Goal: Task Accomplishment & Management: Complete application form

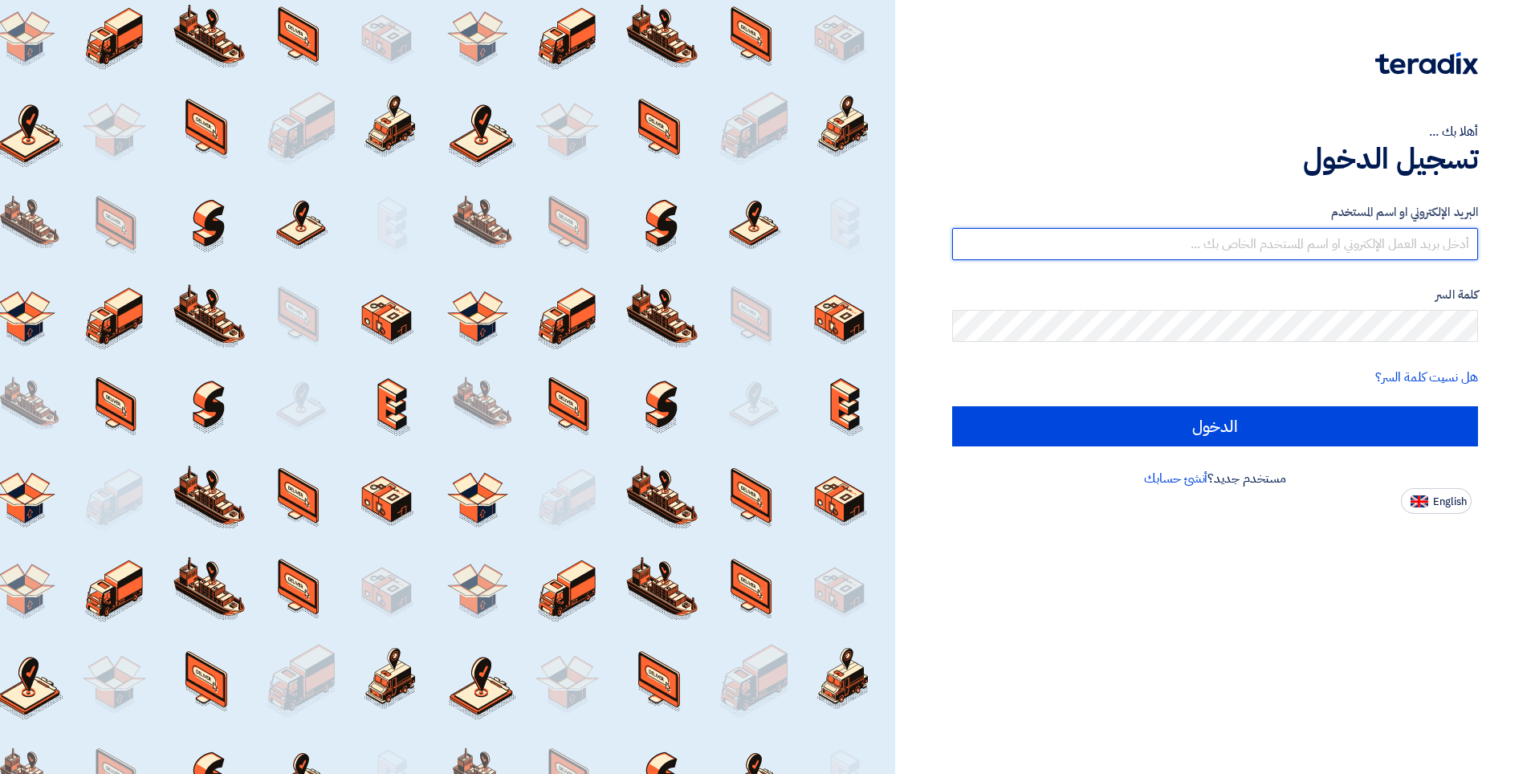
click at [1221, 243] on input "text" at bounding box center [1215, 244] width 526 height 32
type input "[EMAIL_ADDRESS][DOMAIN_NAME]"
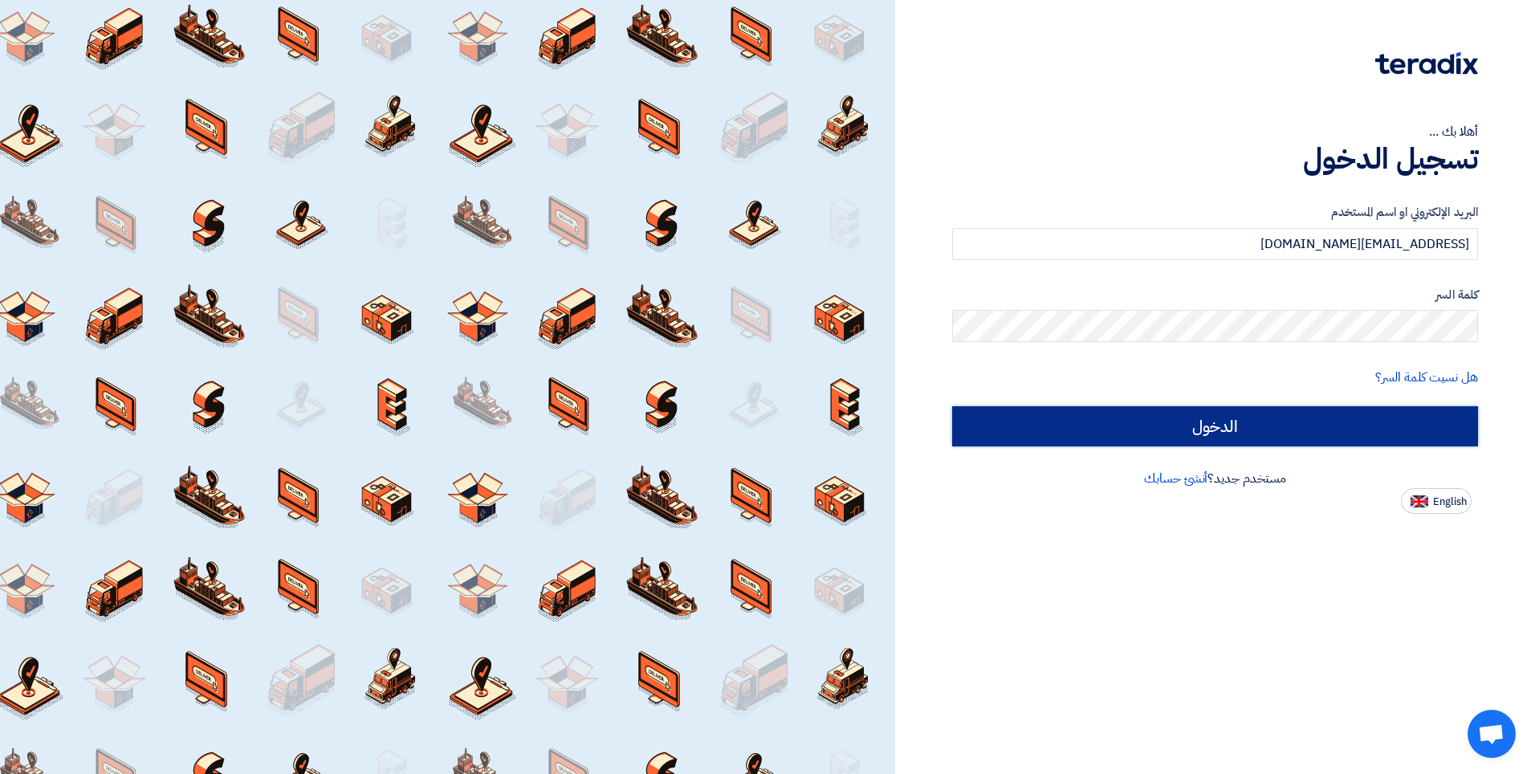
click at [1174, 429] on input "الدخول" at bounding box center [1215, 426] width 526 height 40
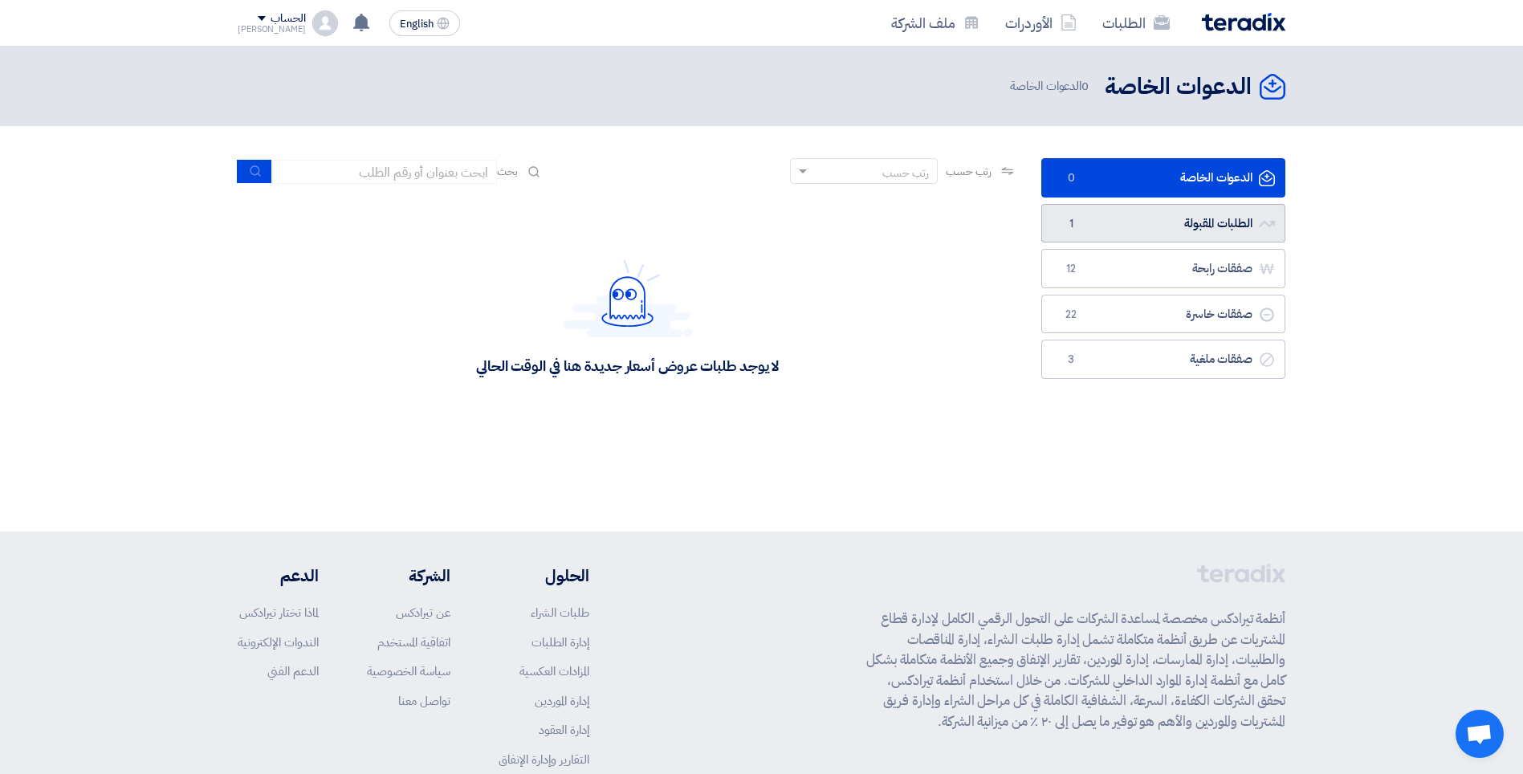
click at [1176, 217] on link "الطلبات المقبولة الطلبات المقبولة 1" at bounding box center [1164, 223] width 244 height 39
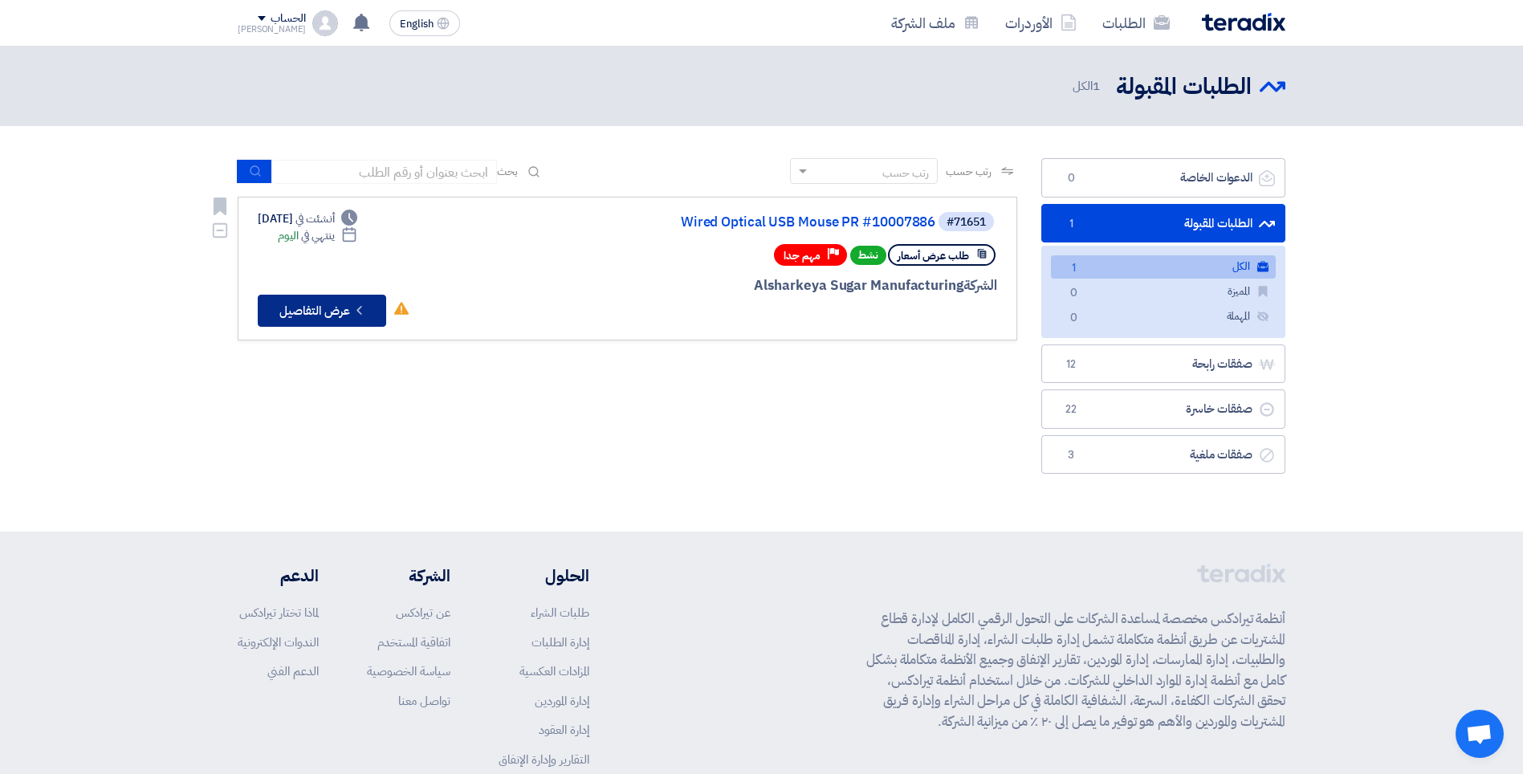
click at [308, 301] on button "Check details عرض التفاصيل" at bounding box center [322, 311] width 128 height 32
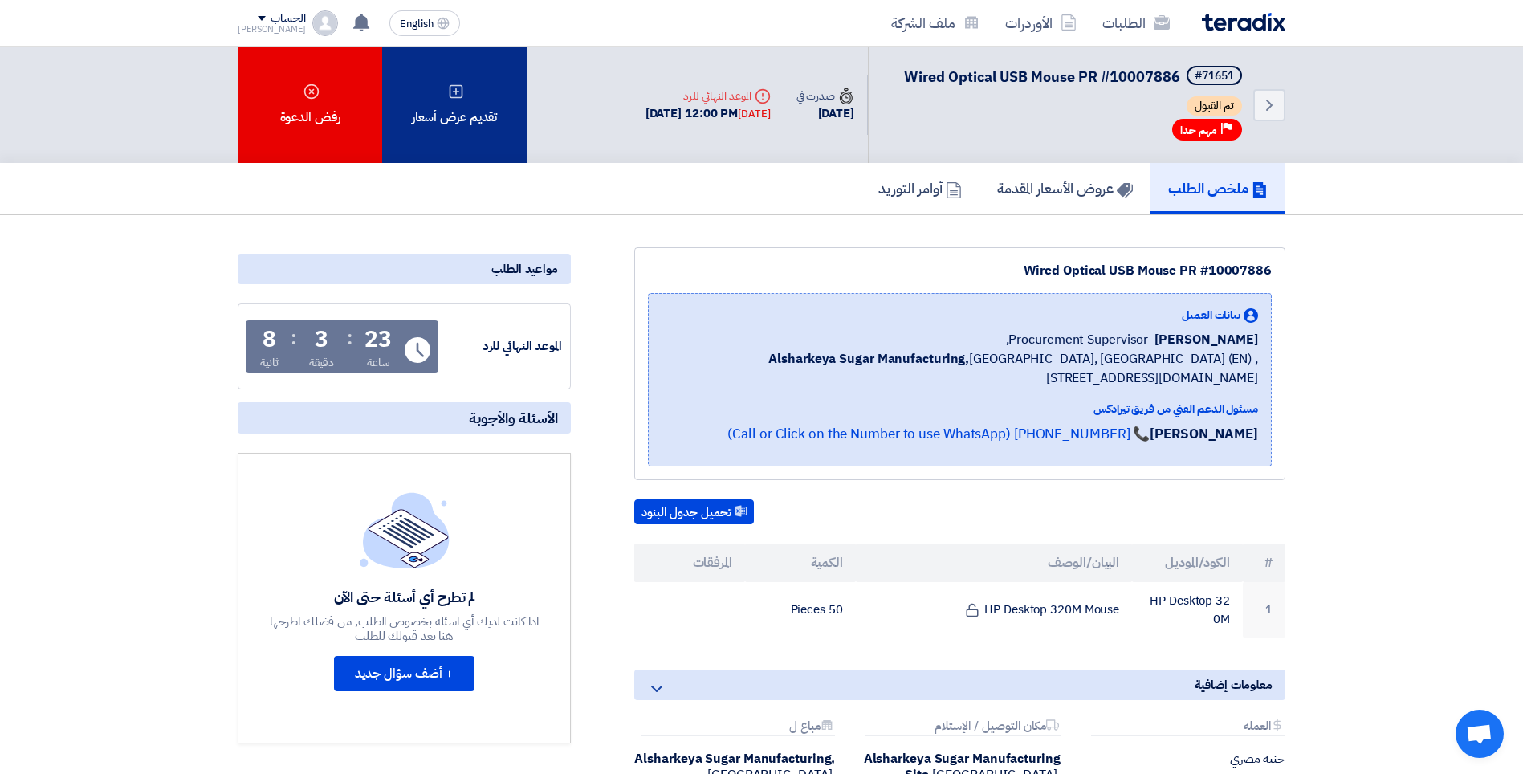
click at [454, 114] on div "تقديم عرض أسعار" at bounding box center [454, 105] width 145 height 116
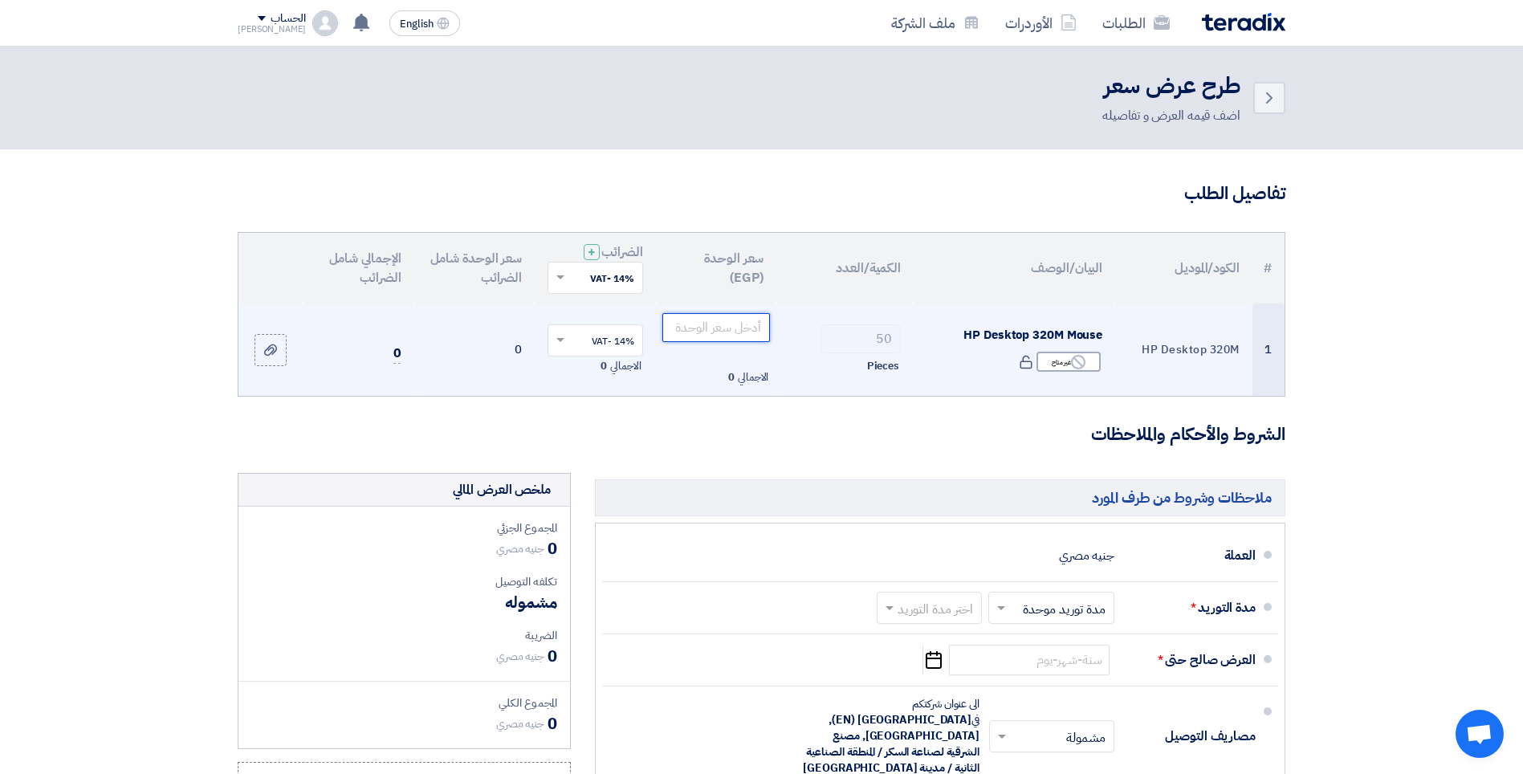
click at [706, 327] on input "number" at bounding box center [717, 327] width 108 height 29
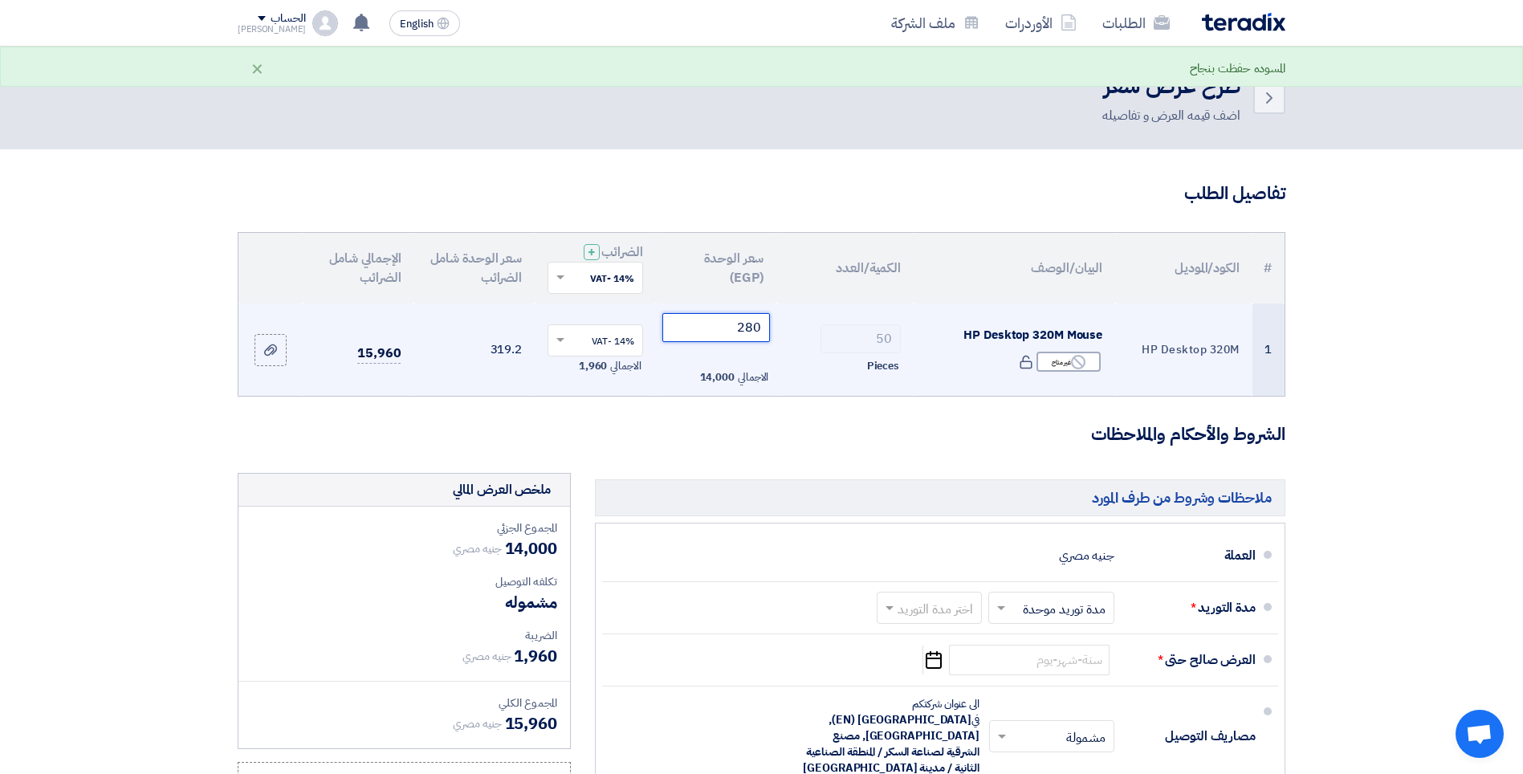
type input "280"
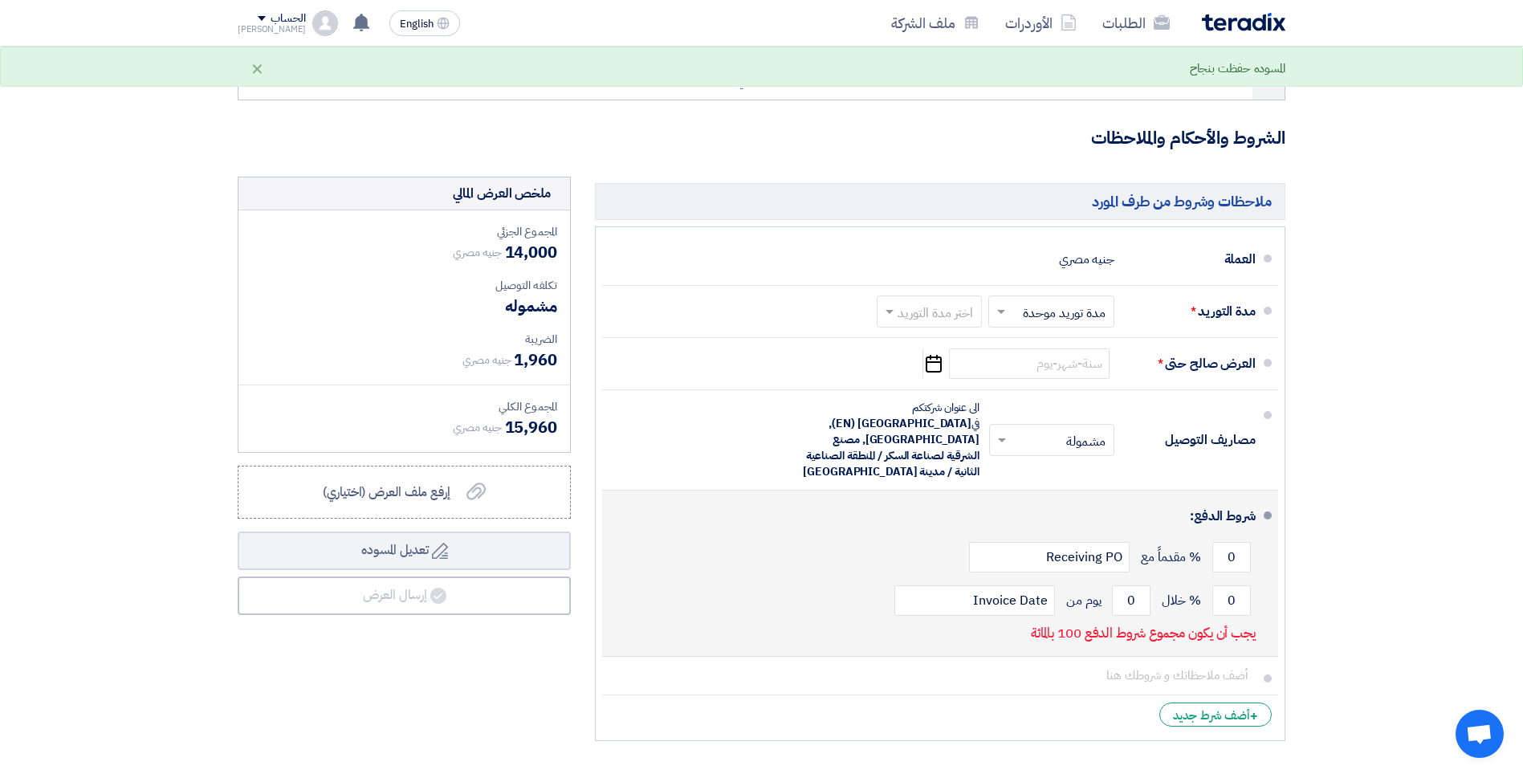
scroll to position [321, 0]
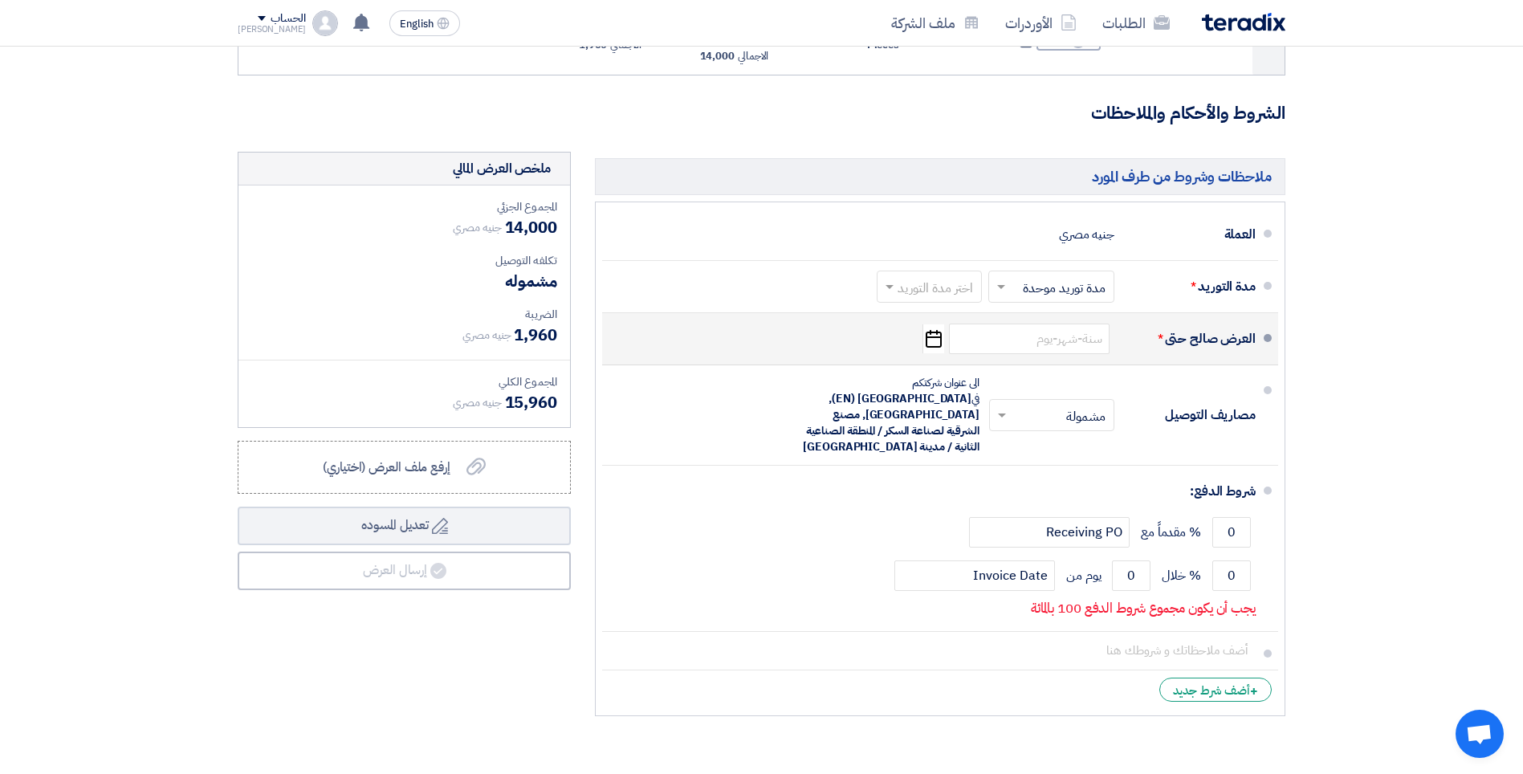
click at [936, 340] on icon "Pick a date" at bounding box center [934, 338] width 22 height 29
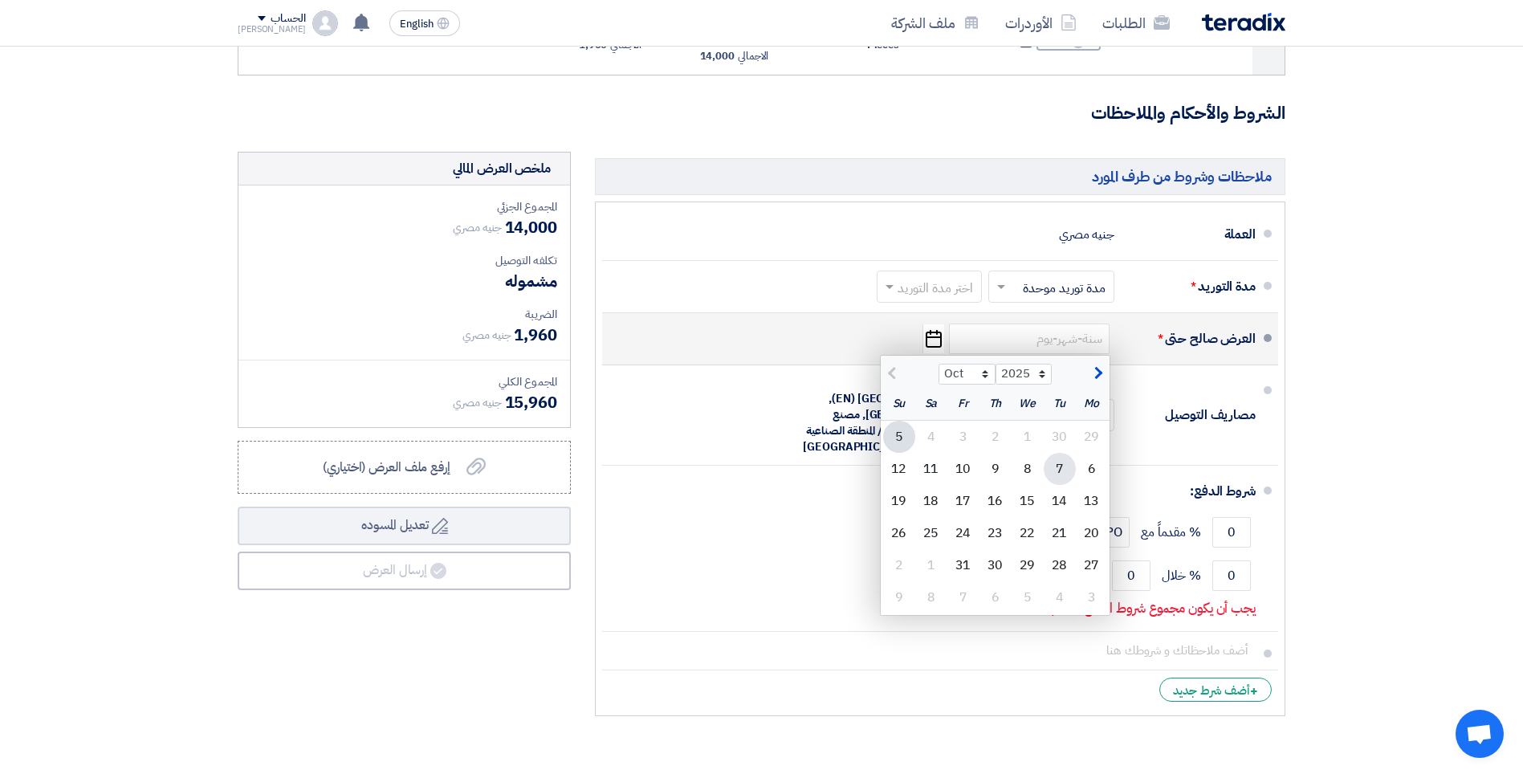
click at [1064, 467] on div "7" at bounding box center [1060, 469] width 32 height 32
type input "[DATE]"
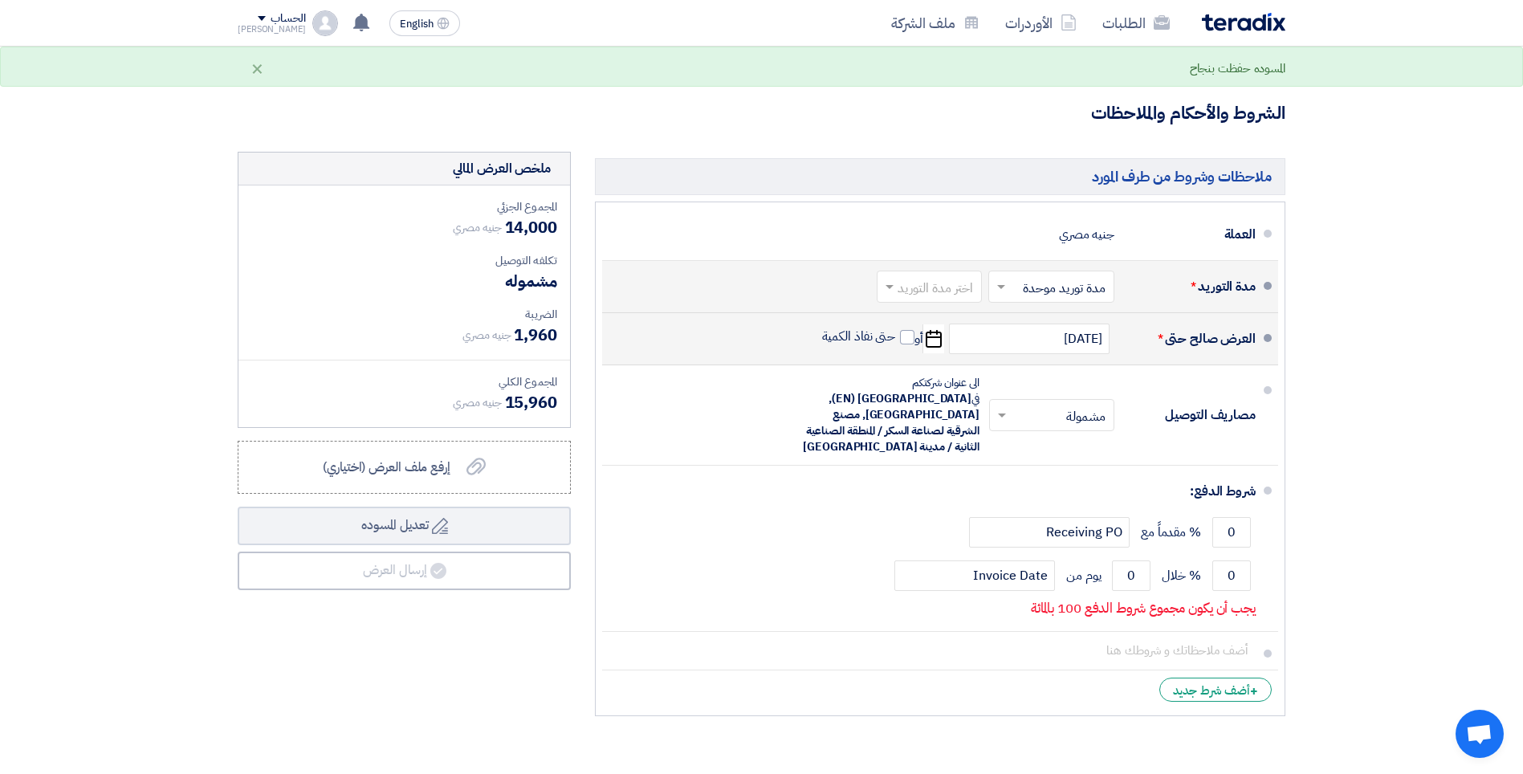
click at [888, 283] on span at bounding box center [888, 287] width 20 height 16
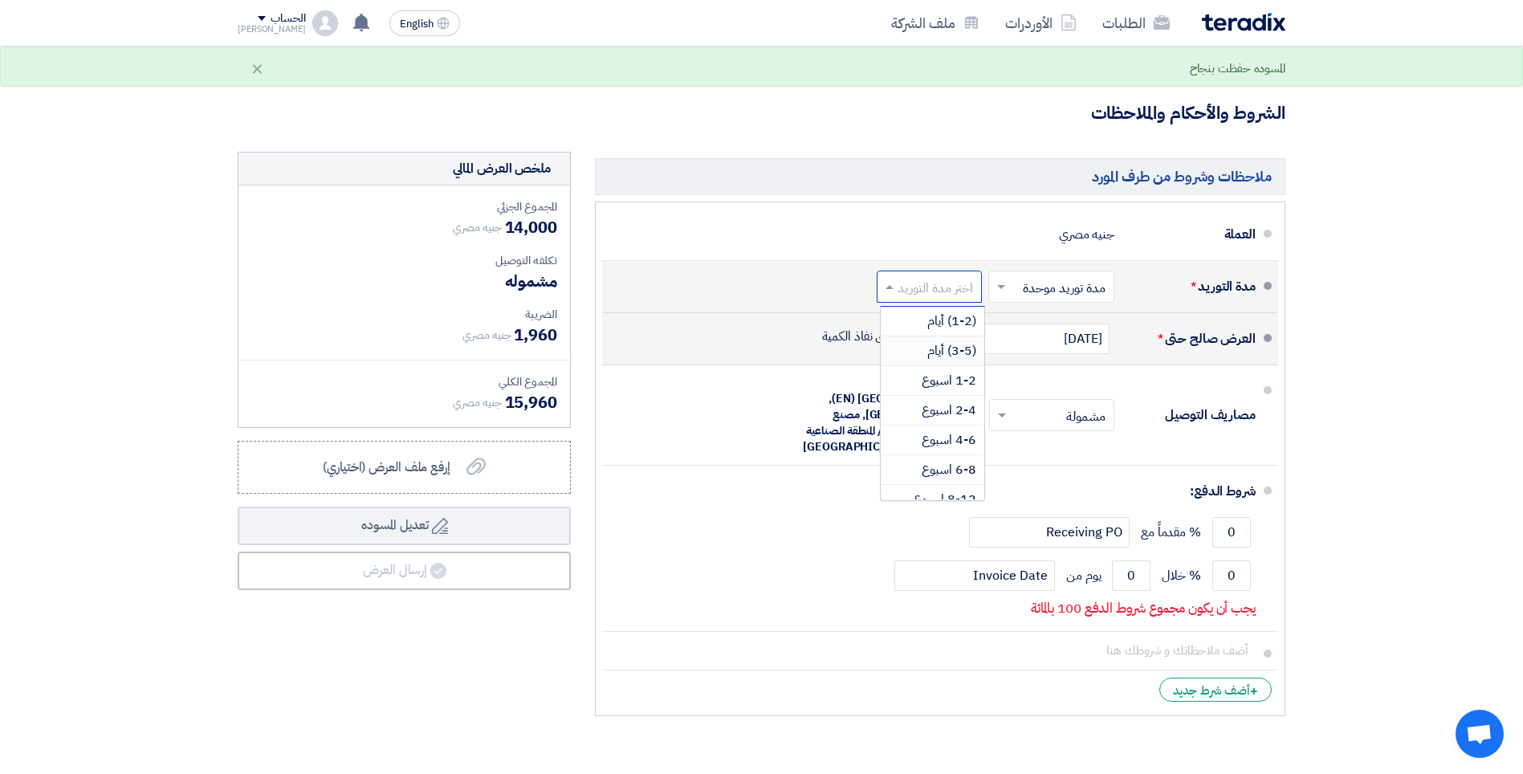
click at [928, 351] on span "(3-5) أيام" at bounding box center [952, 350] width 49 height 19
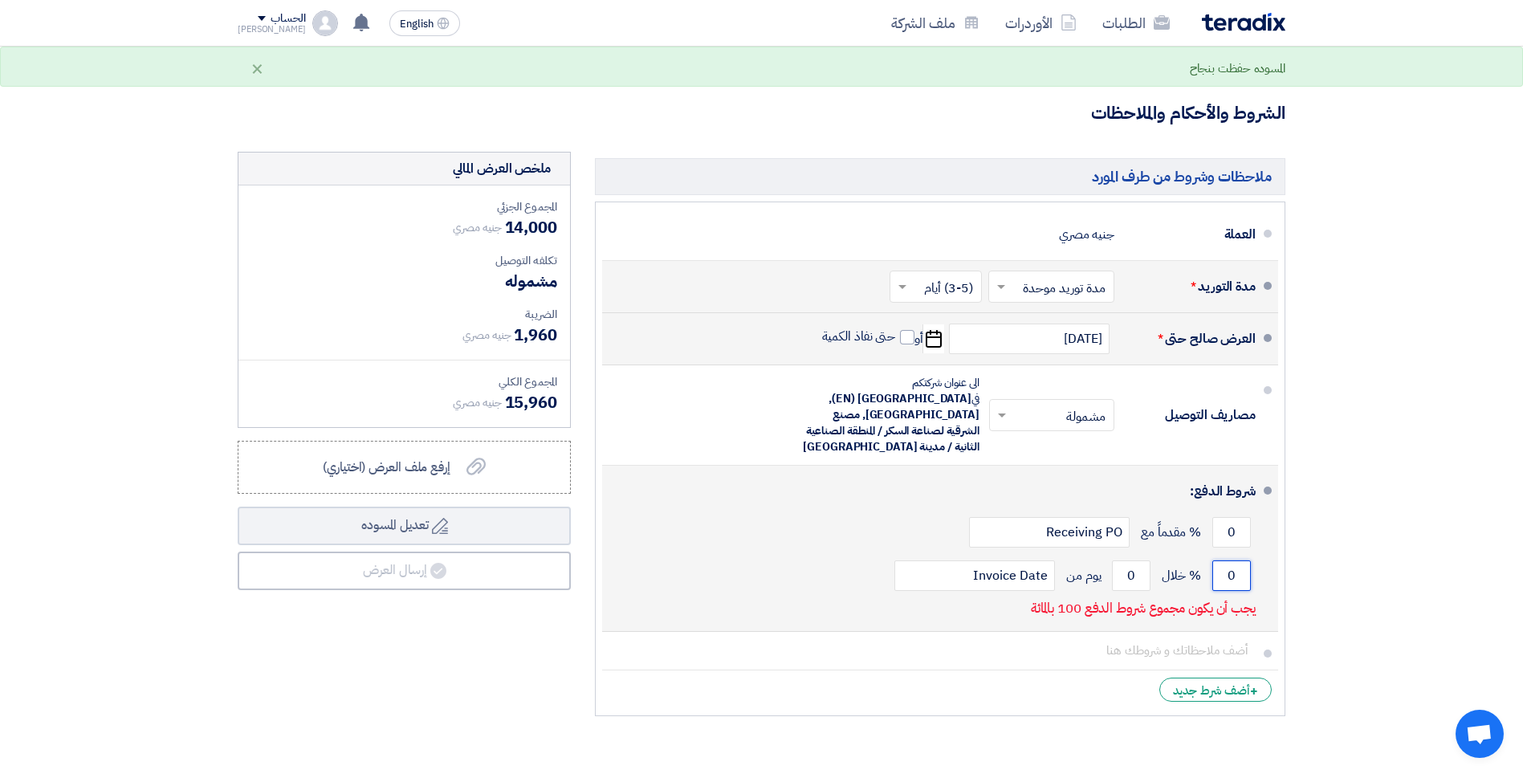
click at [1221, 561] on input "0" at bounding box center [1232, 576] width 39 height 31
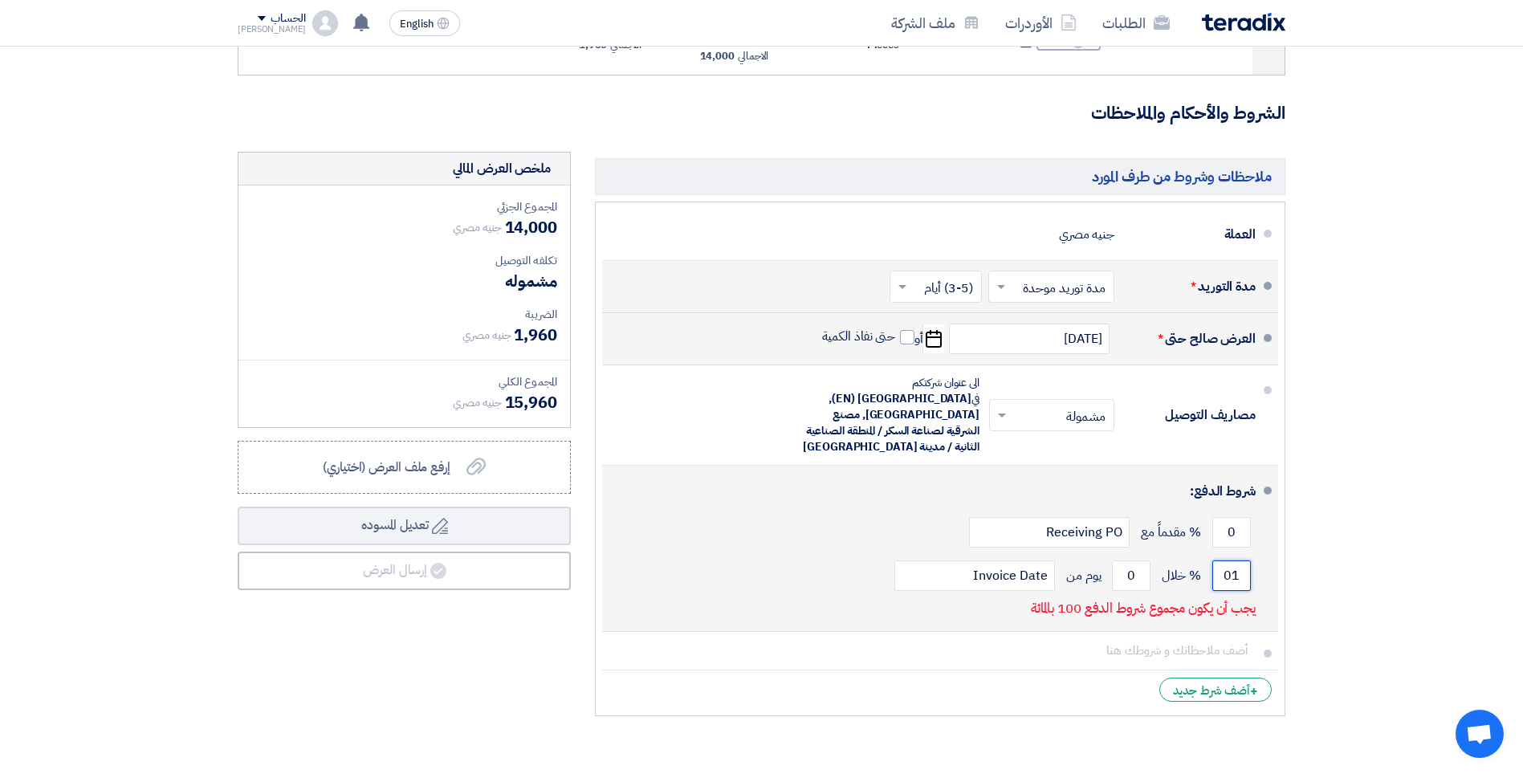
type input "0"
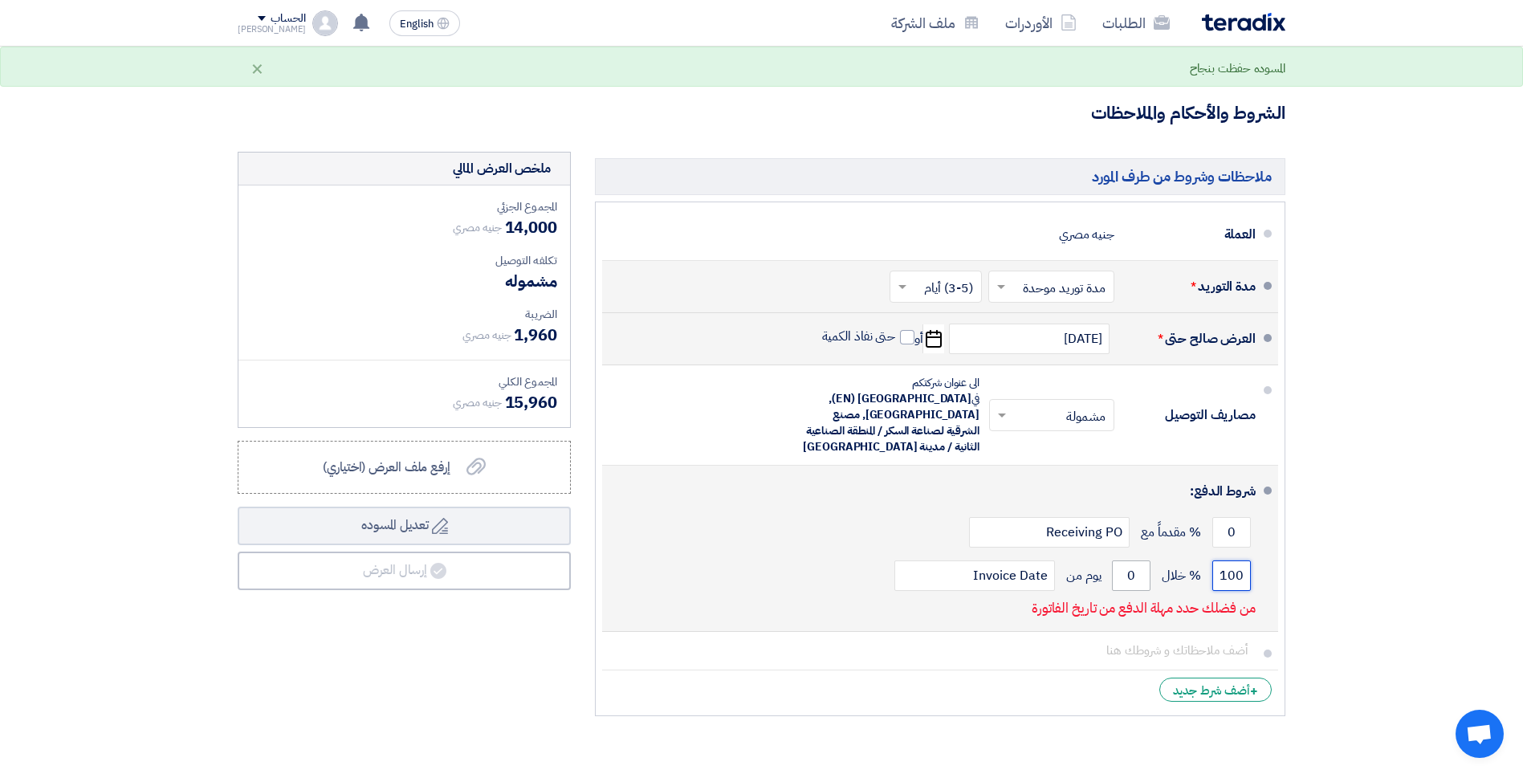
type input "100"
drag, startPoint x: 1127, startPoint y: 554, endPoint x: 1144, endPoint y: 563, distance: 19.0
click at [1144, 563] on input "0" at bounding box center [1131, 576] width 39 height 31
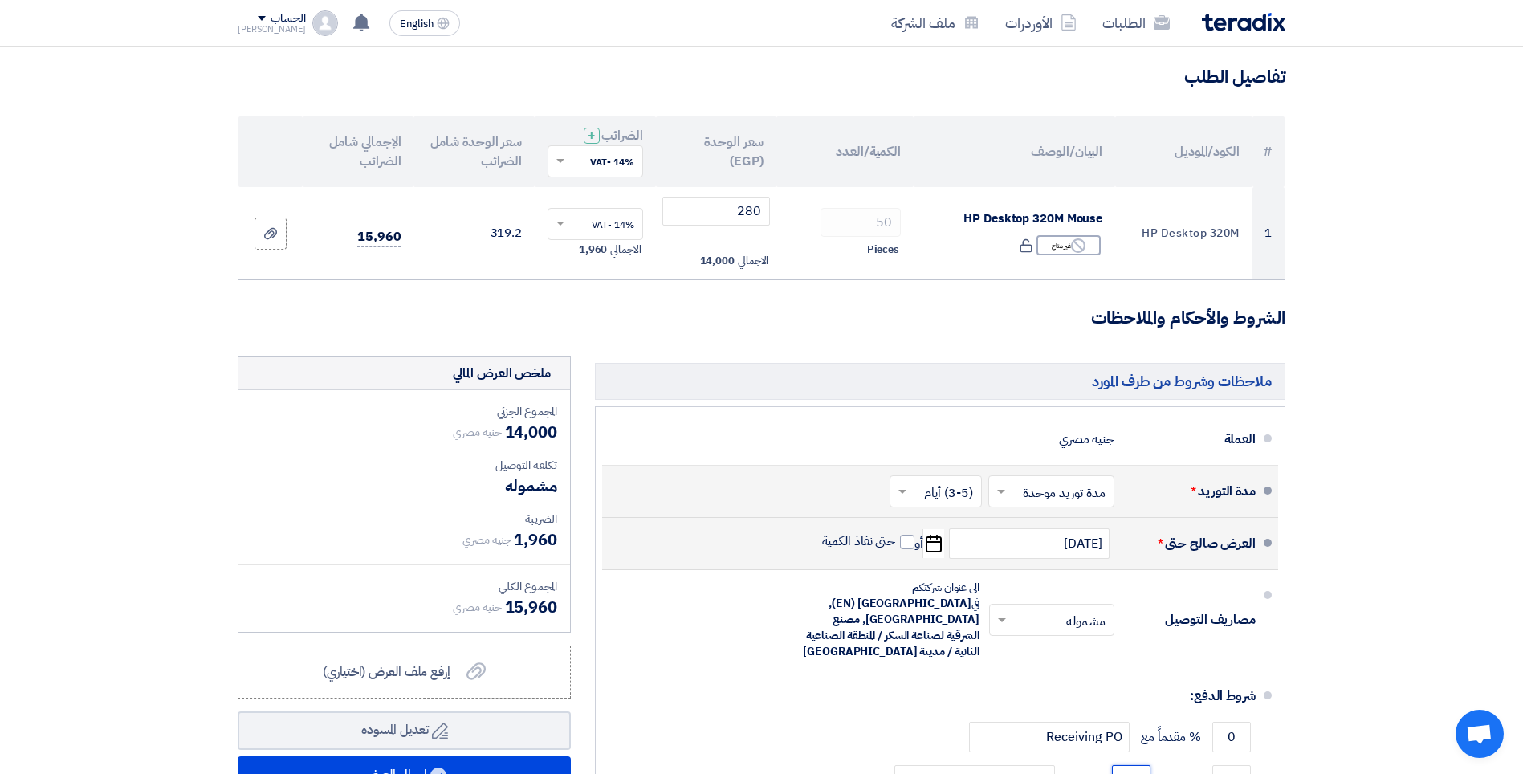
scroll to position [0, 0]
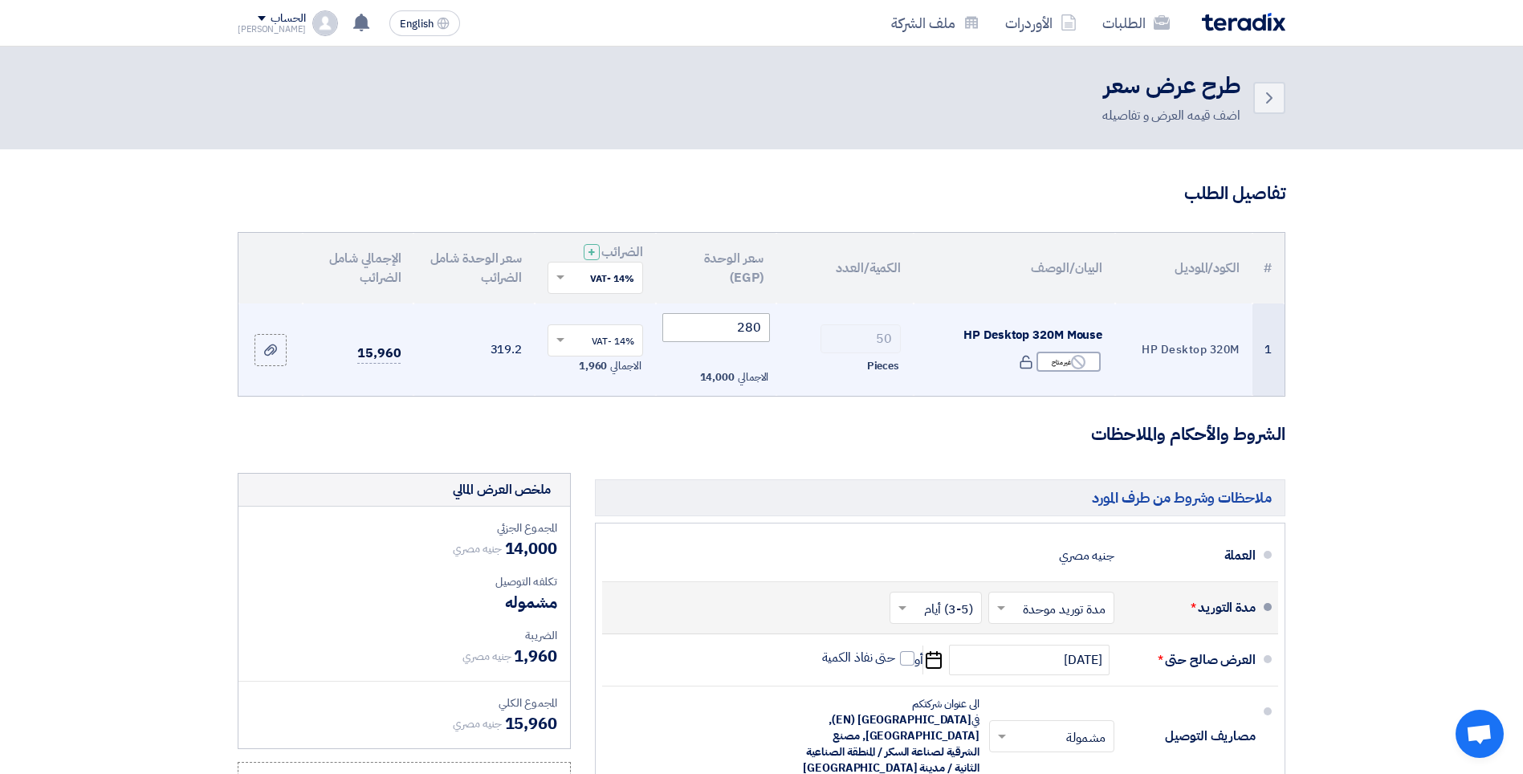
type input "30"
click at [760, 325] on input "280" at bounding box center [717, 327] width 108 height 29
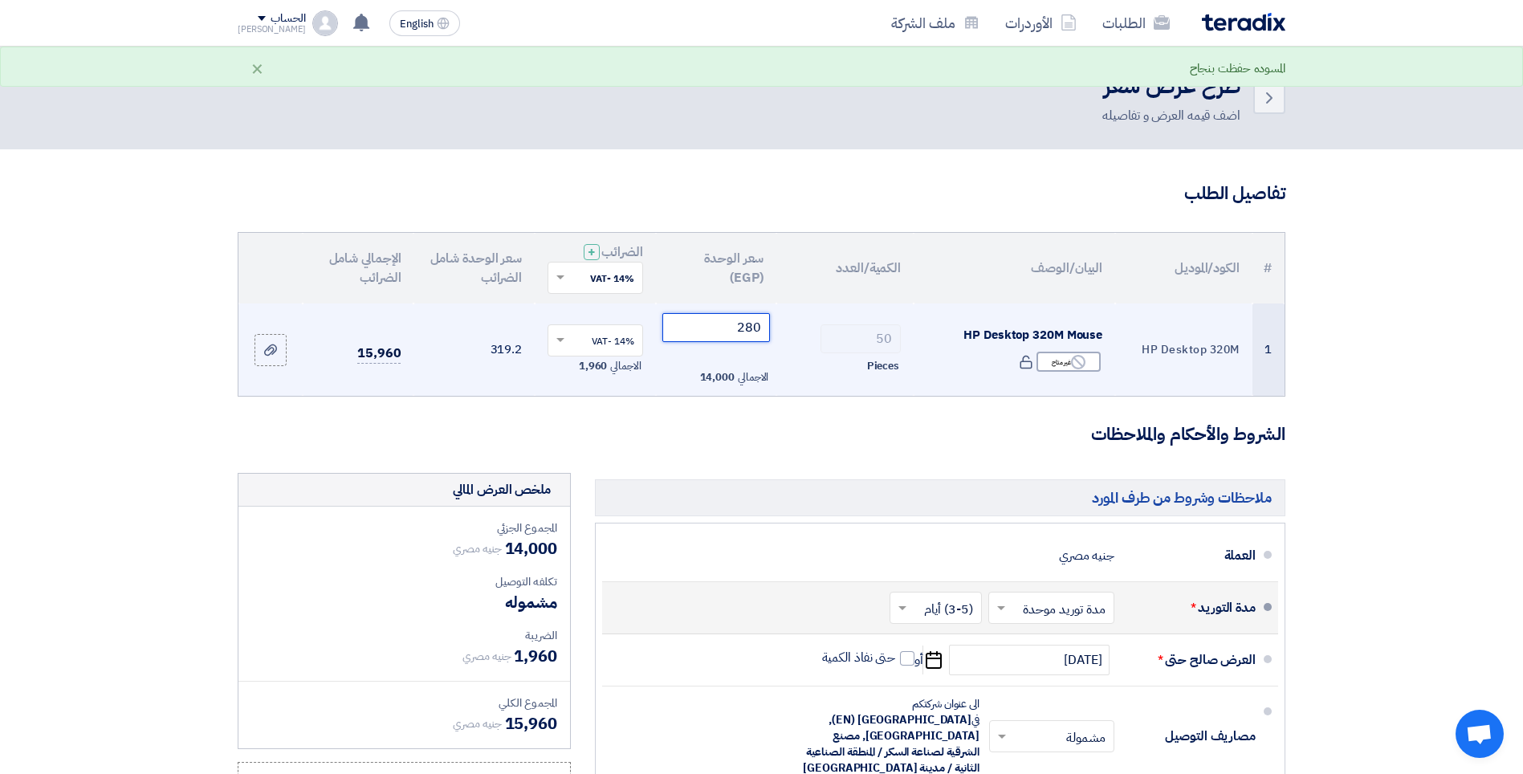
click at [730, 326] on input "280" at bounding box center [717, 327] width 108 height 29
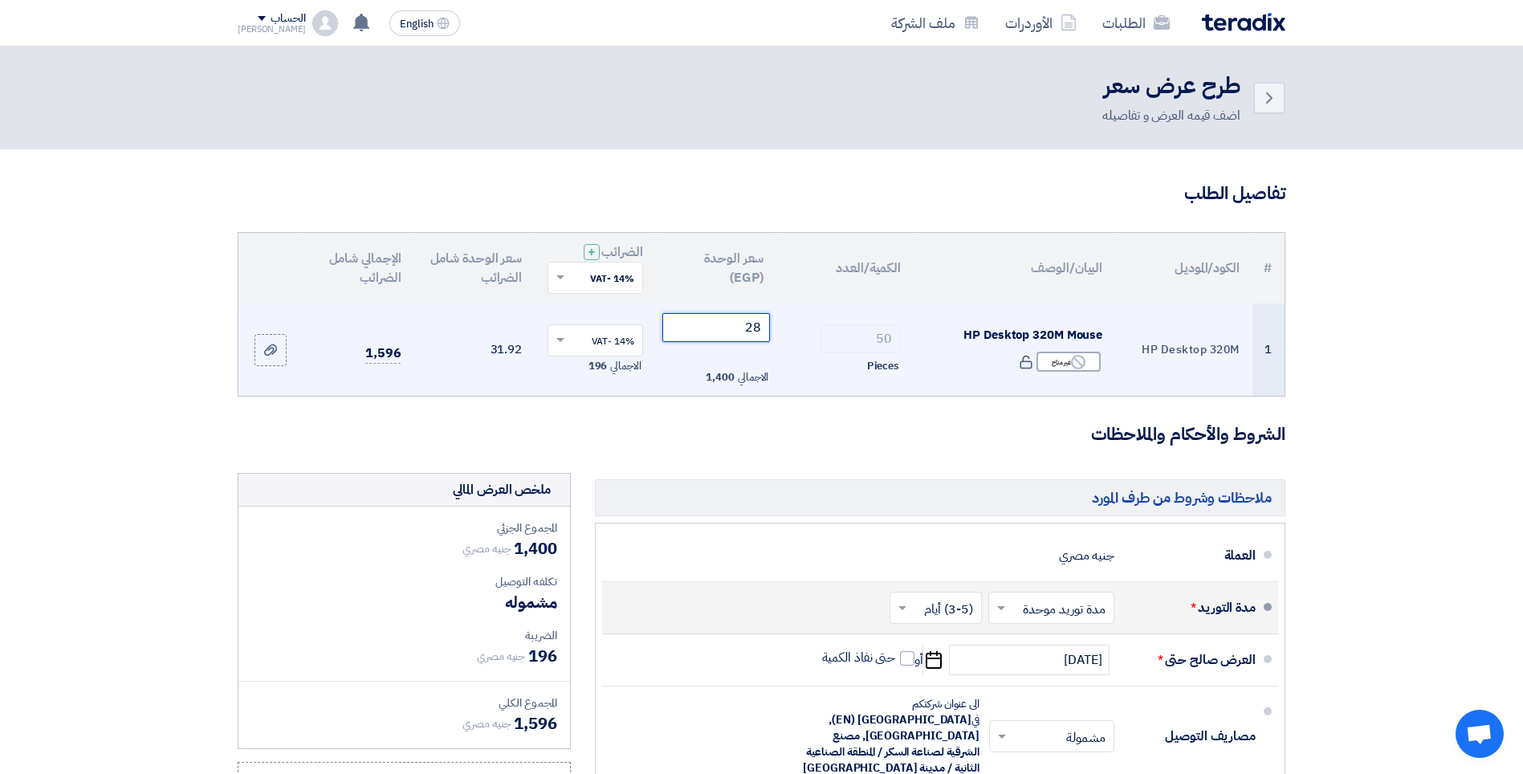
type input "2"
click at [759, 330] on input "280.70" at bounding box center [717, 327] width 108 height 29
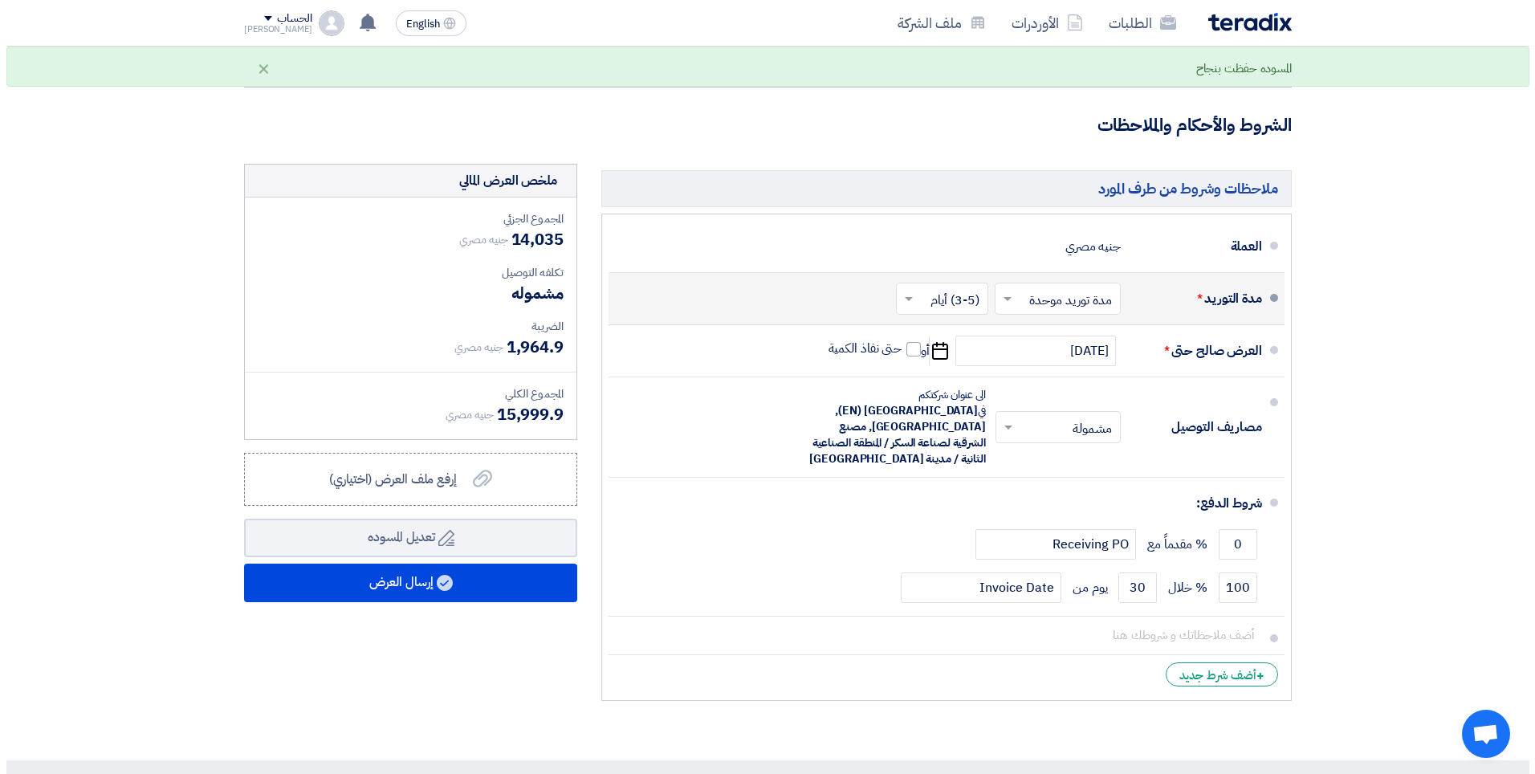
scroll to position [321, 0]
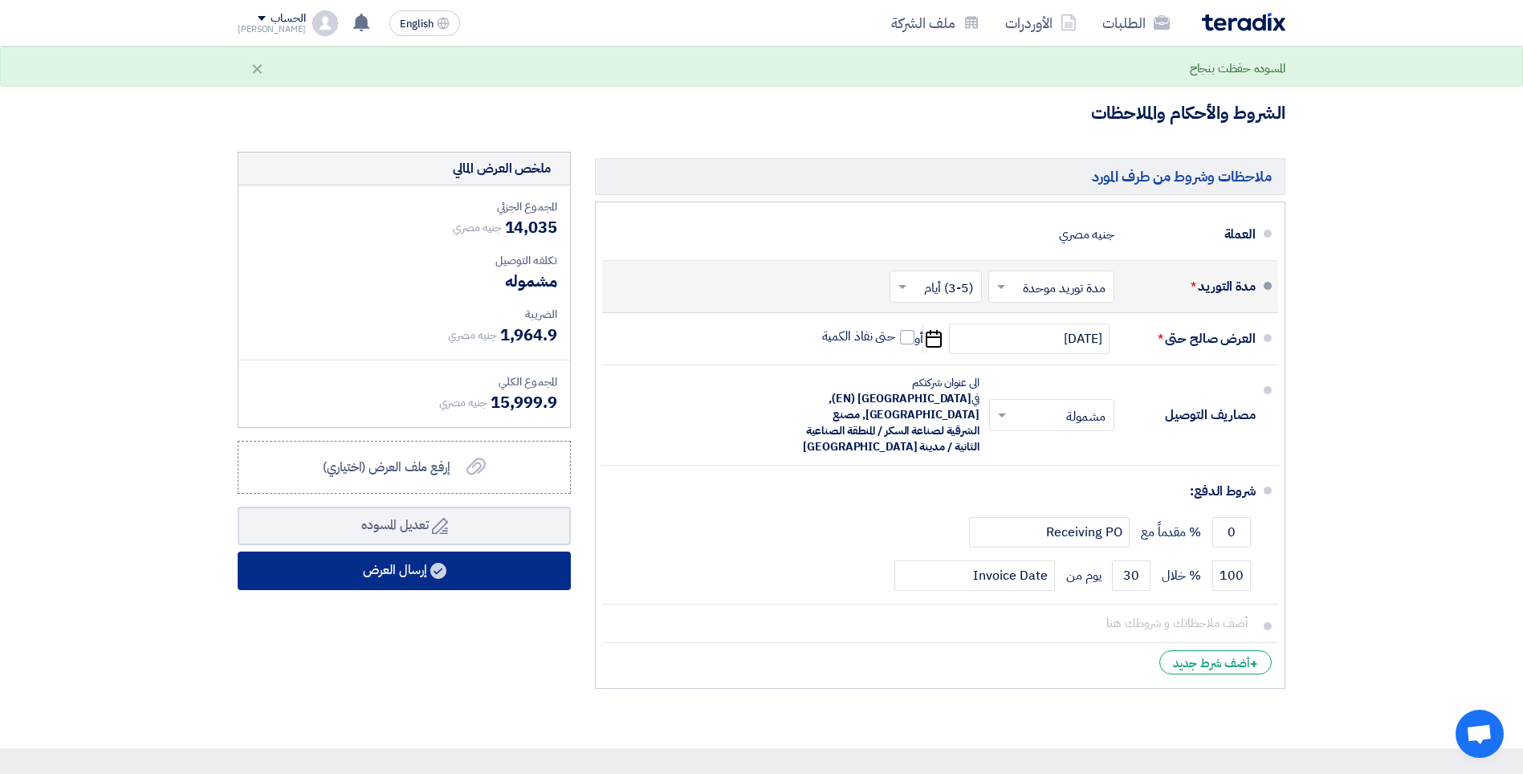
type input "280.70"
click at [381, 571] on button "إرسال العرض" at bounding box center [404, 571] width 333 height 39
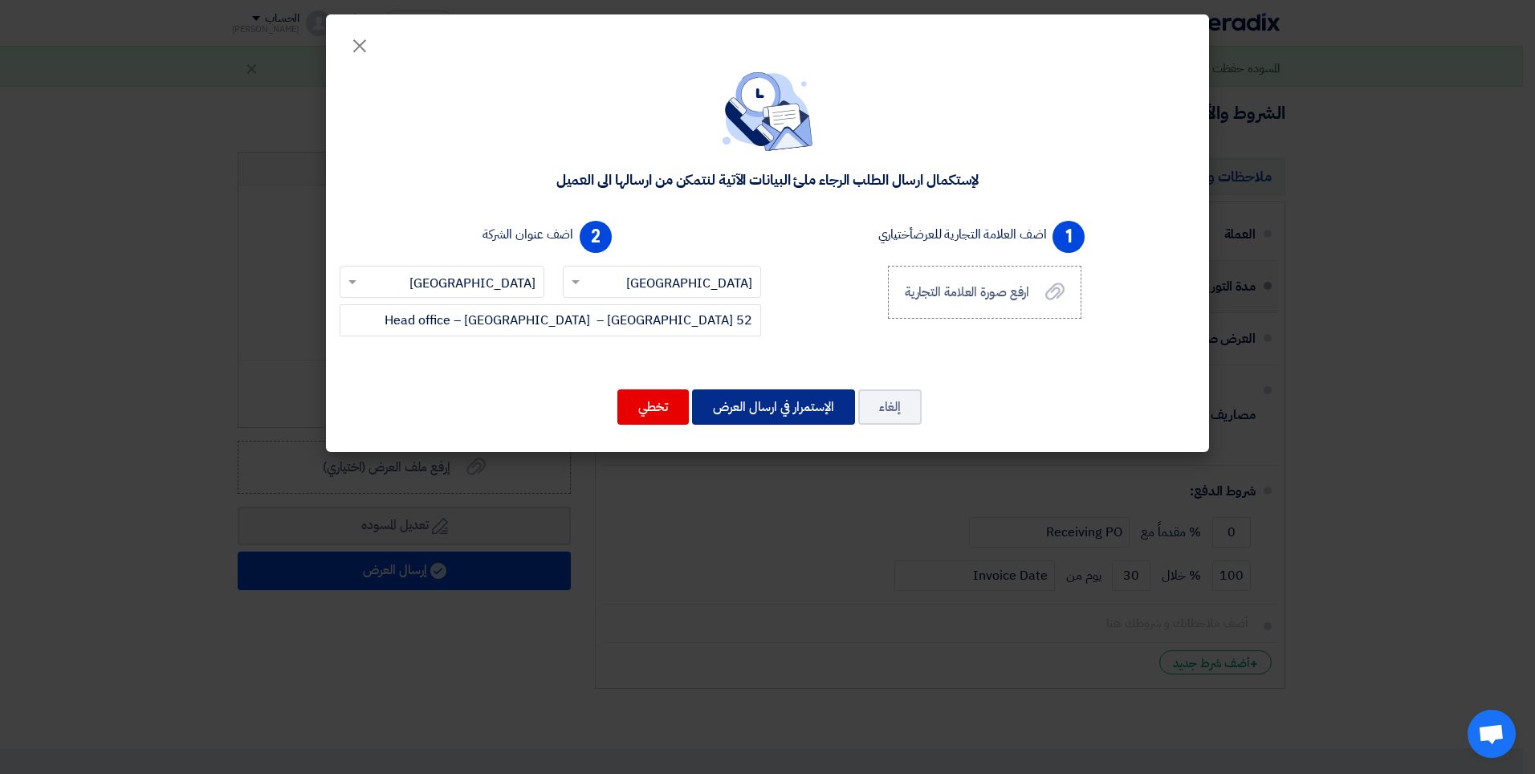
click at [788, 405] on button "الإستمرار في ارسال العرض" at bounding box center [773, 406] width 163 height 35
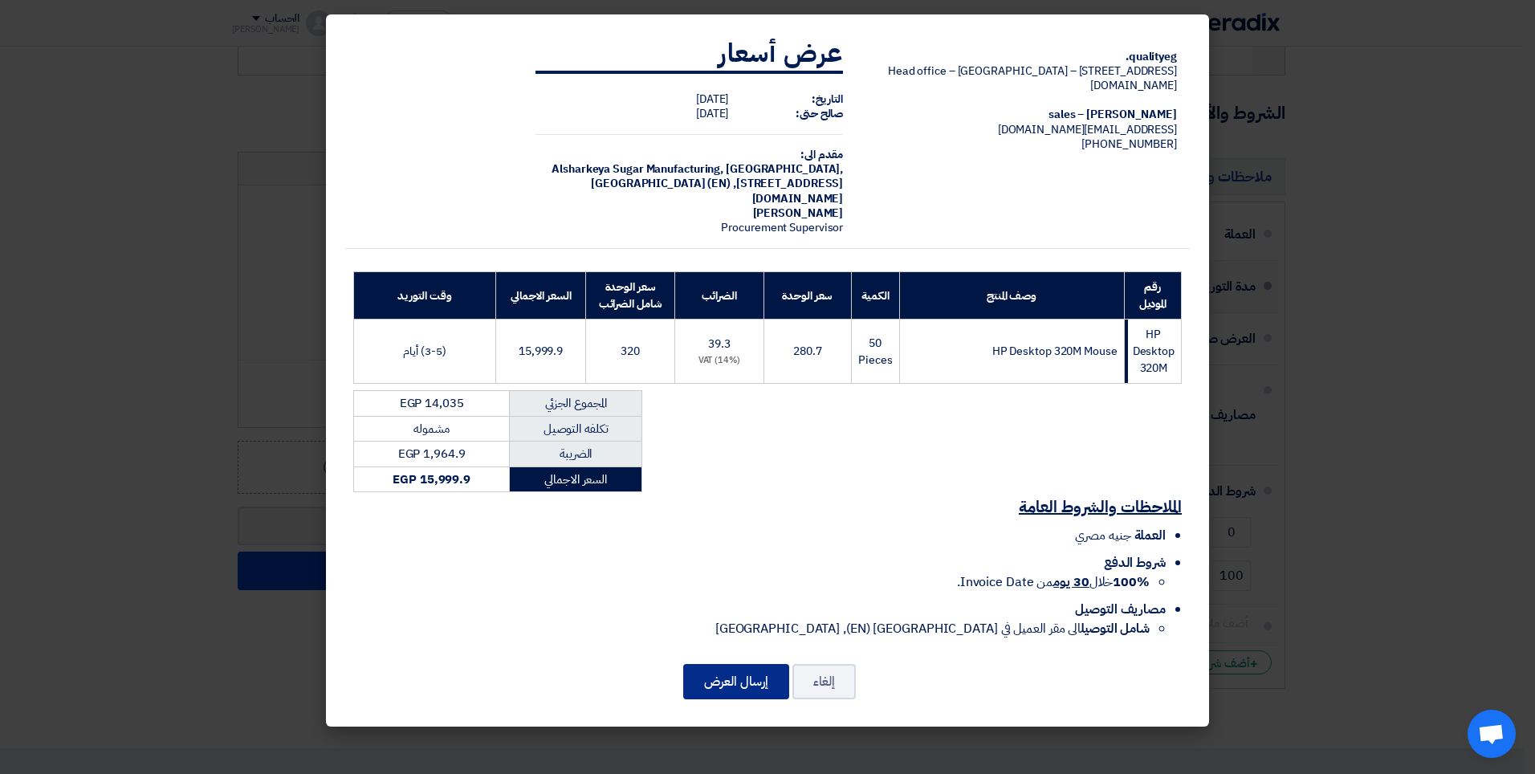
click at [722, 664] on button "إرسال العرض" at bounding box center [736, 681] width 106 height 35
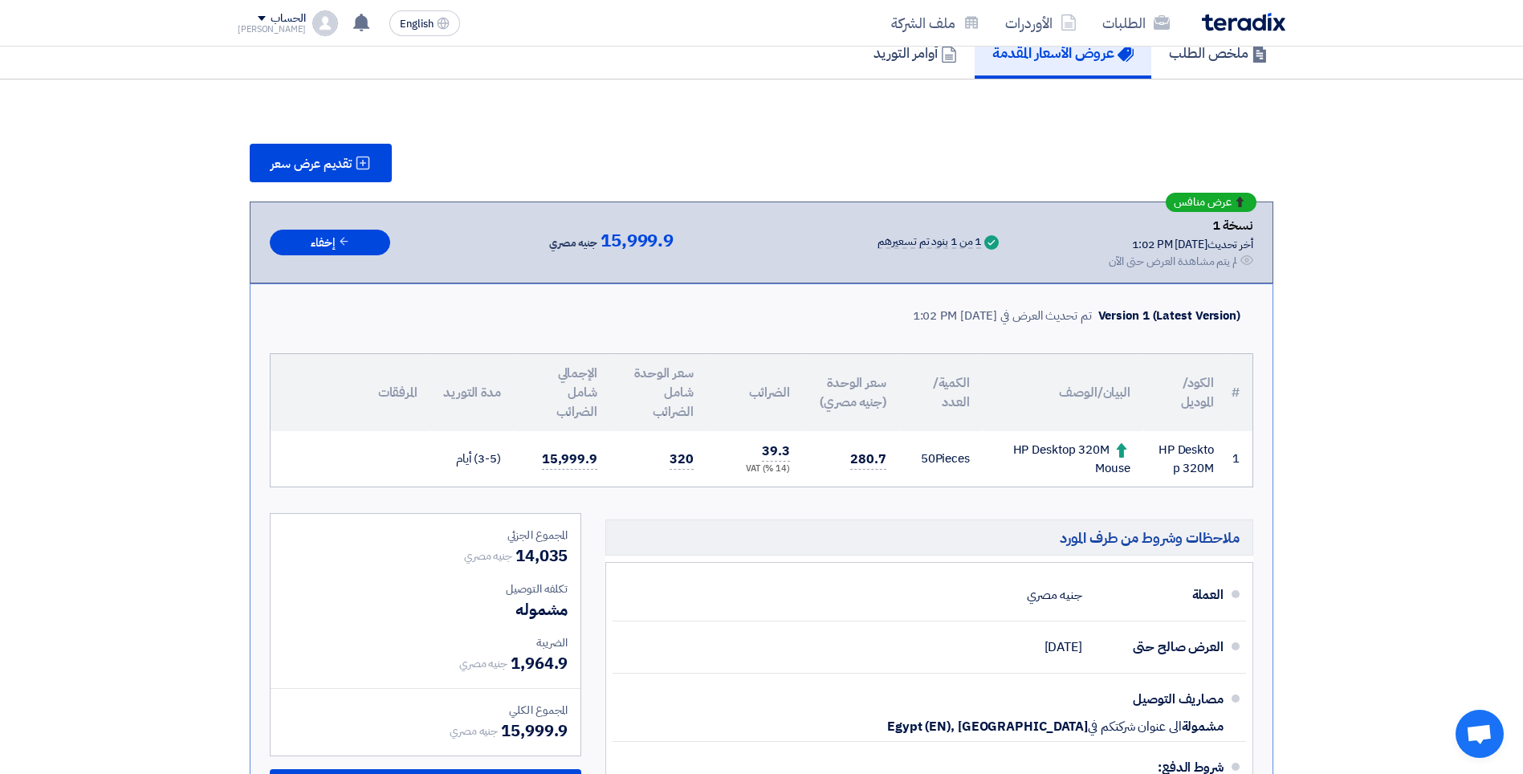
scroll to position [402, 0]
